Goal: Task Accomplishment & Management: Use online tool/utility

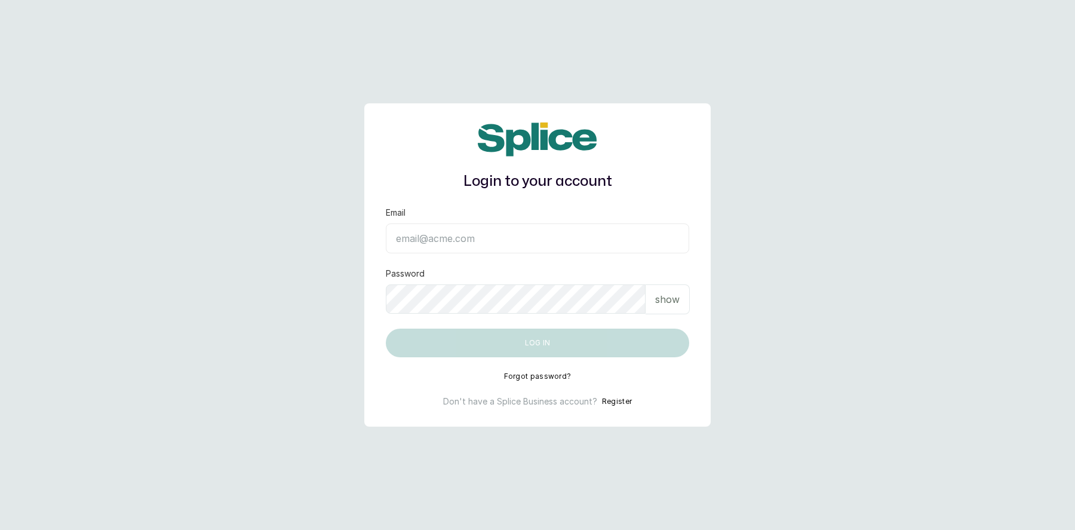
click at [443, 235] on input "Email" at bounding box center [538, 238] width 304 height 30
type input "layo@withsplice.com"
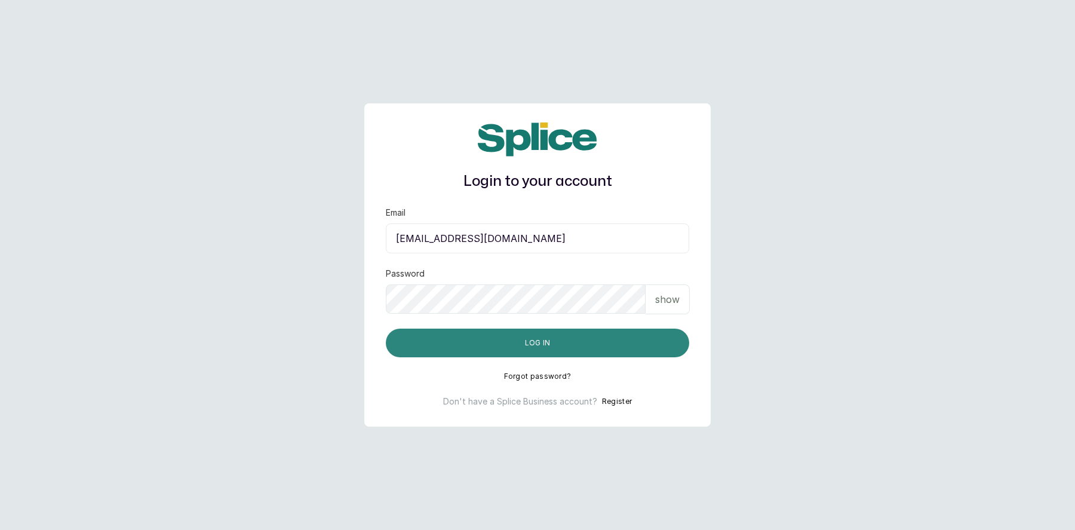
click at [465, 338] on button "Log in" at bounding box center [538, 343] width 304 height 29
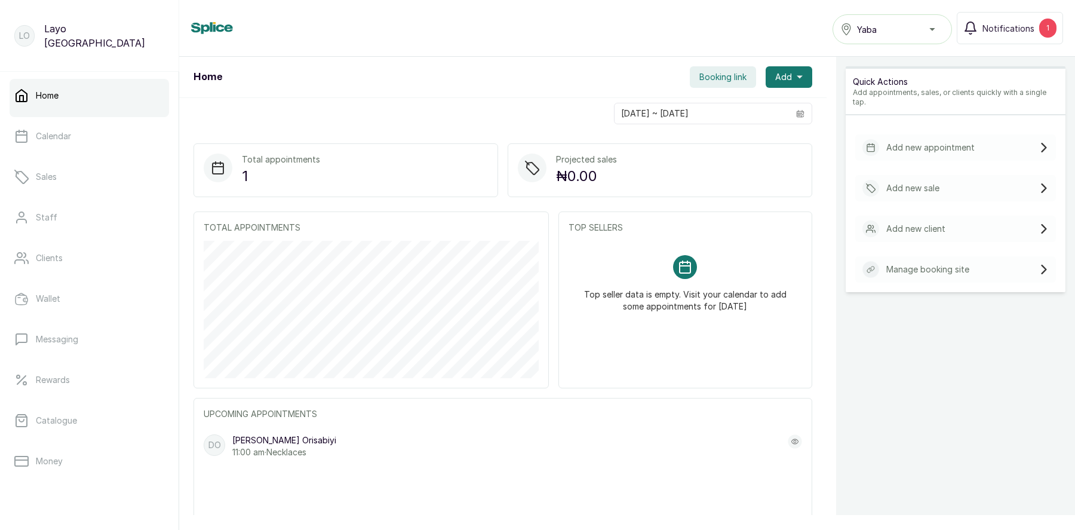
click at [718, 85] on button "Booking link" at bounding box center [723, 77] width 66 height 22
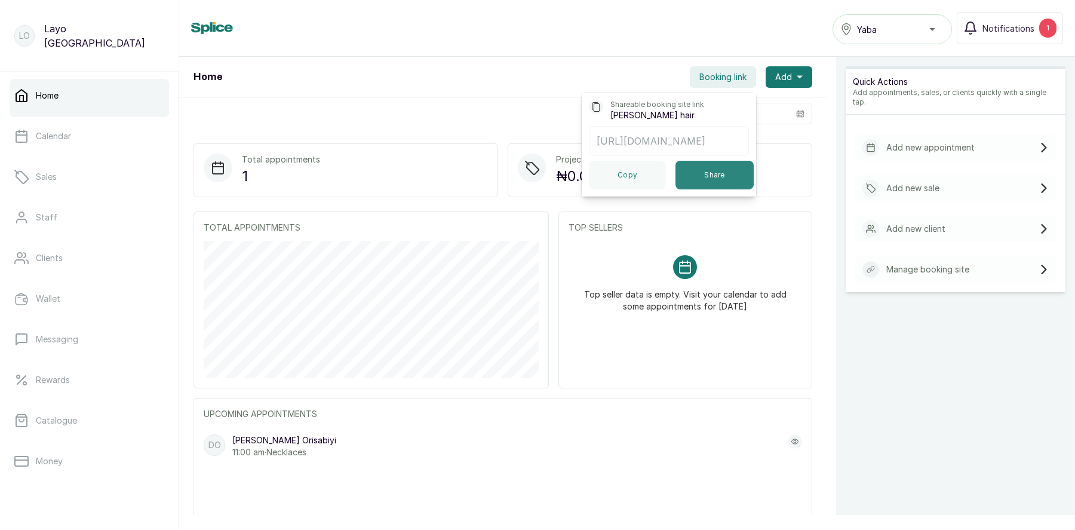
click at [710, 174] on button "Share" at bounding box center [715, 175] width 78 height 29
